Goal: Transaction & Acquisition: Purchase product/service

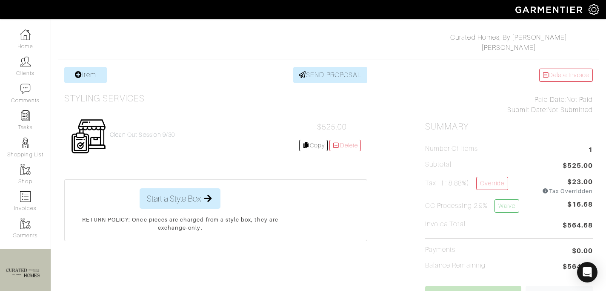
scroll to position [126, 0]
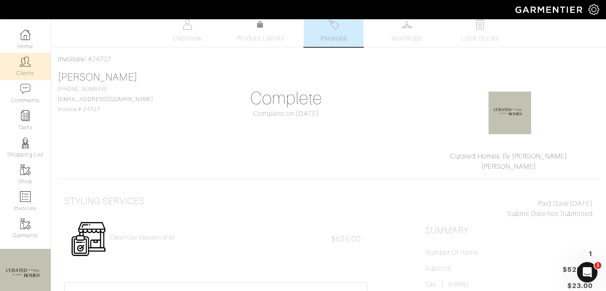
click at [32, 64] on link "Clients" at bounding box center [25, 66] width 51 height 27
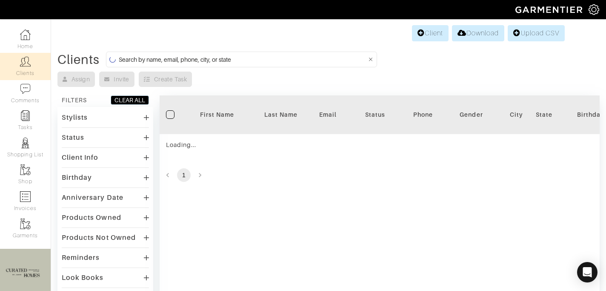
click at [174, 58] on input at bounding box center [243, 59] width 248 height 11
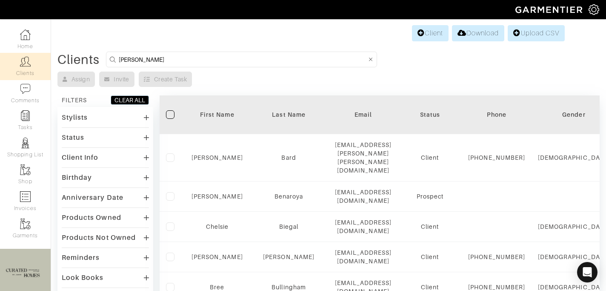
type input "[PERSON_NAME]"
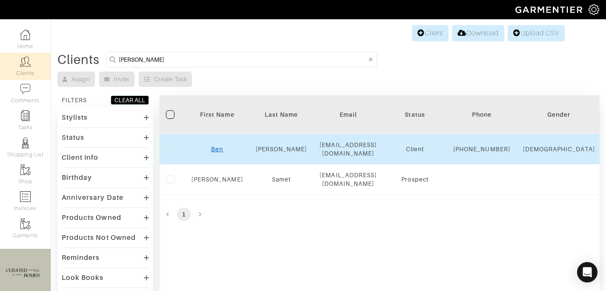
click at [214, 152] on link "Ben" at bounding box center [217, 149] width 12 height 7
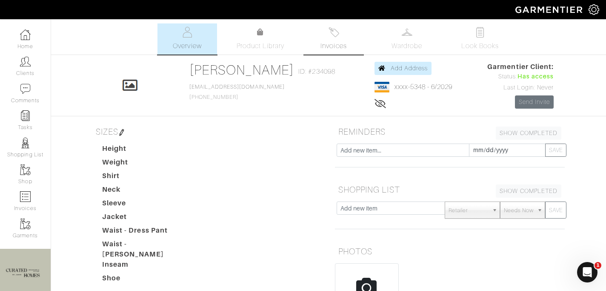
click at [343, 43] on span "Invoices" at bounding box center [333, 46] width 26 height 10
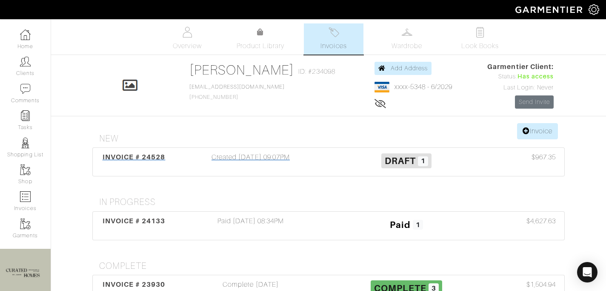
click at [281, 167] on div "Created [DATE] 09:07PM" at bounding box center [251, 162] width 156 height 20
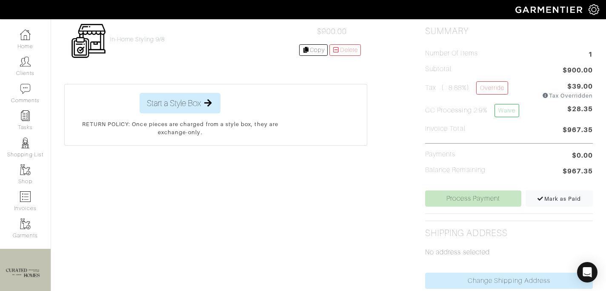
scroll to position [223, 0]
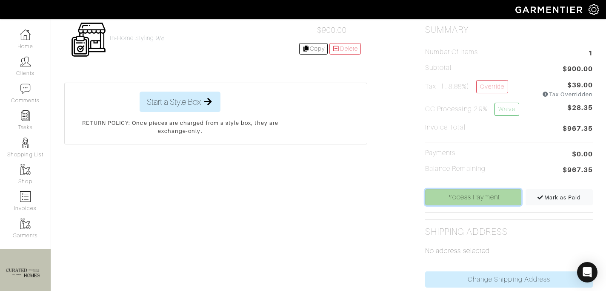
click at [470, 197] on link "Process Payment" at bounding box center [473, 197] width 96 height 16
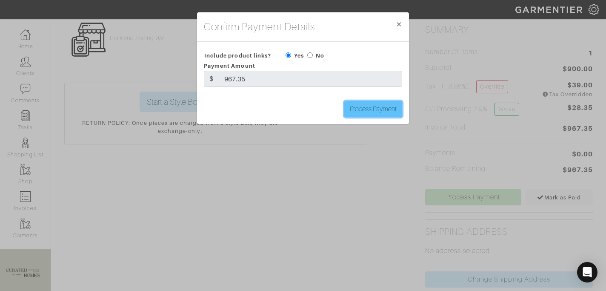
click at [384, 108] on input "Process Payment" at bounding box center [373, 109] width 58 height 16
type input "Process Payment"
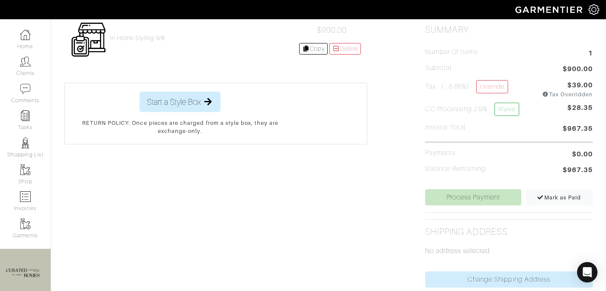
scroll to position [0, 0]
